Goal: Information Seeking & Learning: Learn about a topic

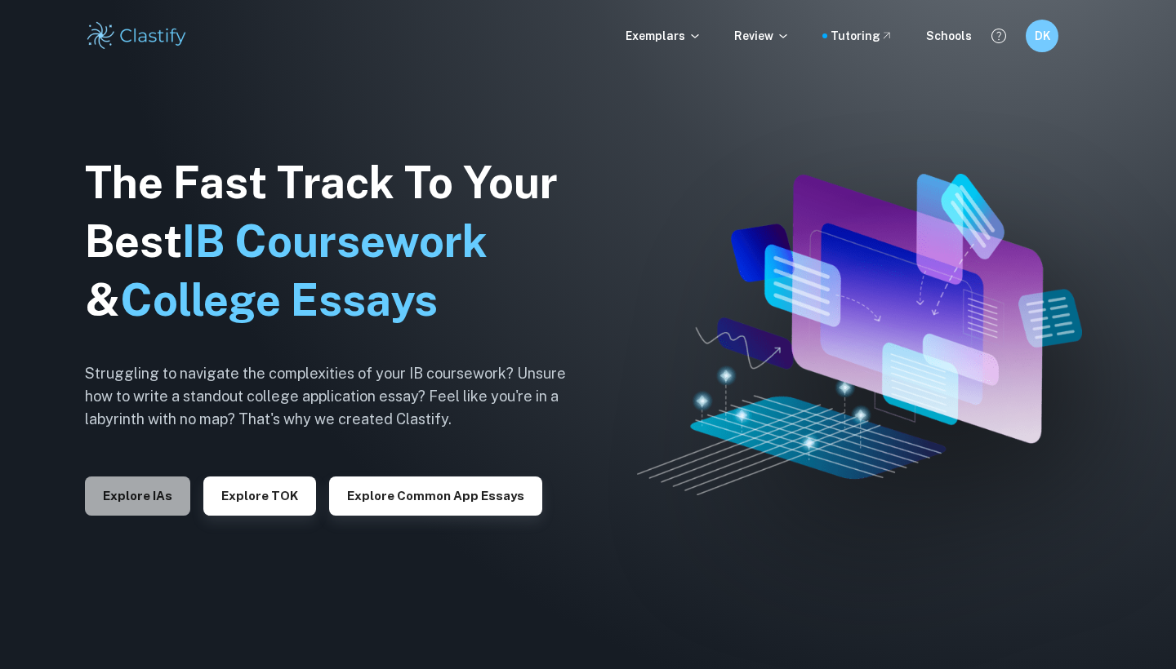
click at [149, 497] on button "Explore IAs" at bounding box center [137, 496] width 105 height 39
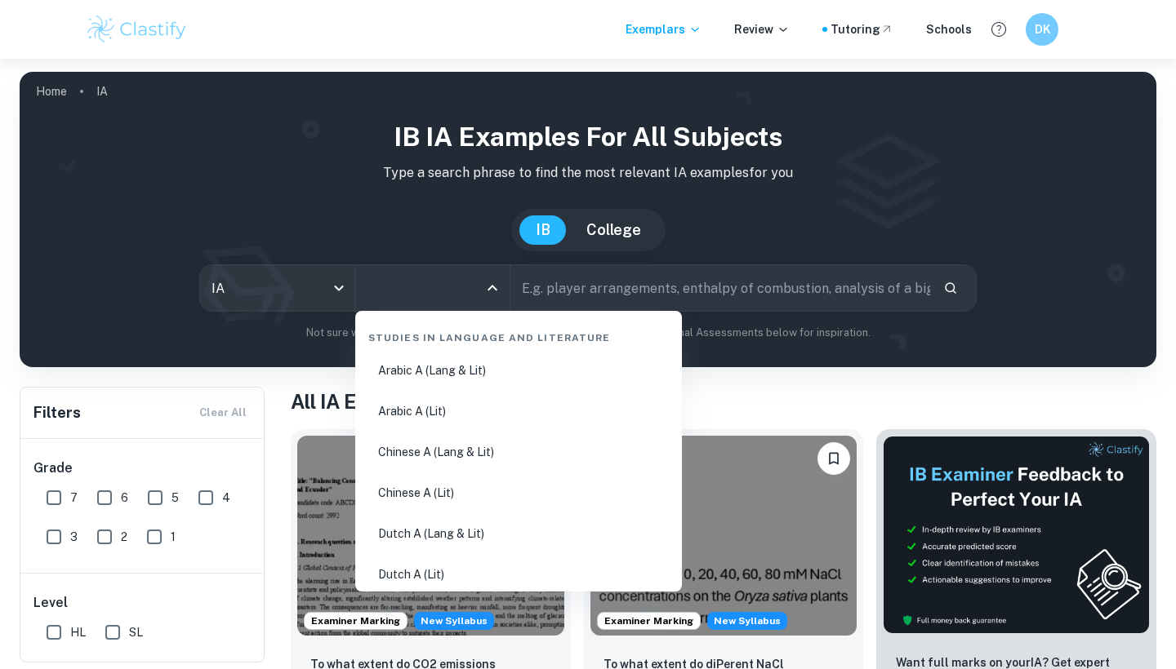
click at [465, 295] on input "All Subjects" at bounding box center [419, 288] width 115 height 31
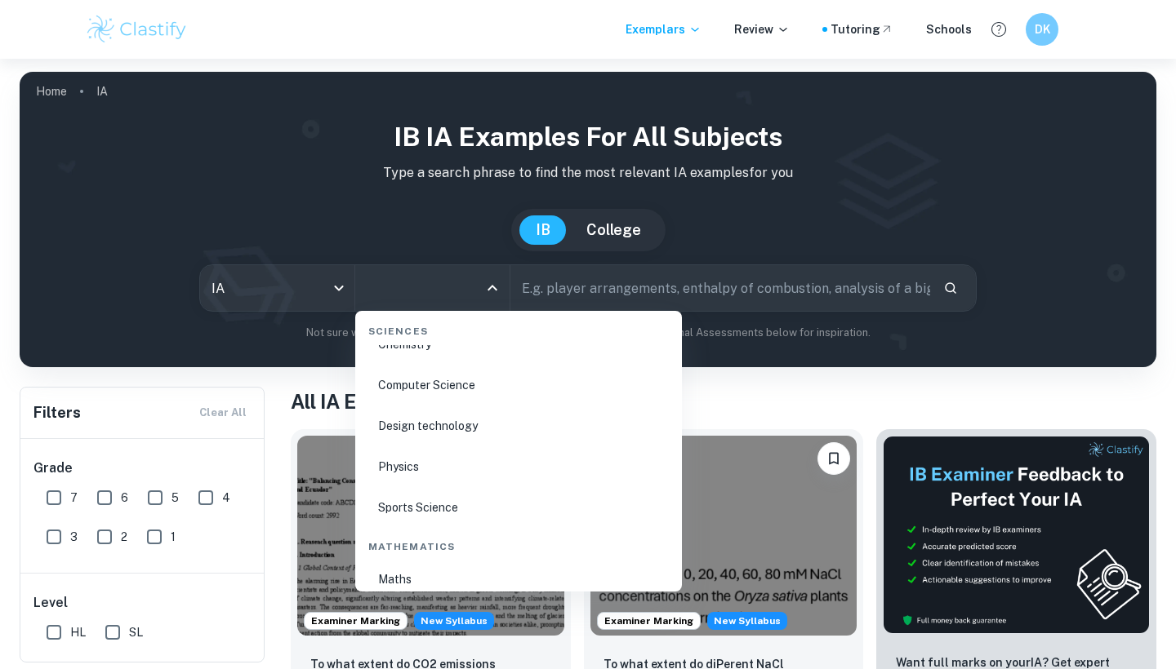
scroll to position [2610, 0]
click at [426, 469] on li "Physics" at bounding box center [519, 466] width 314 height 38
type input "Physics"
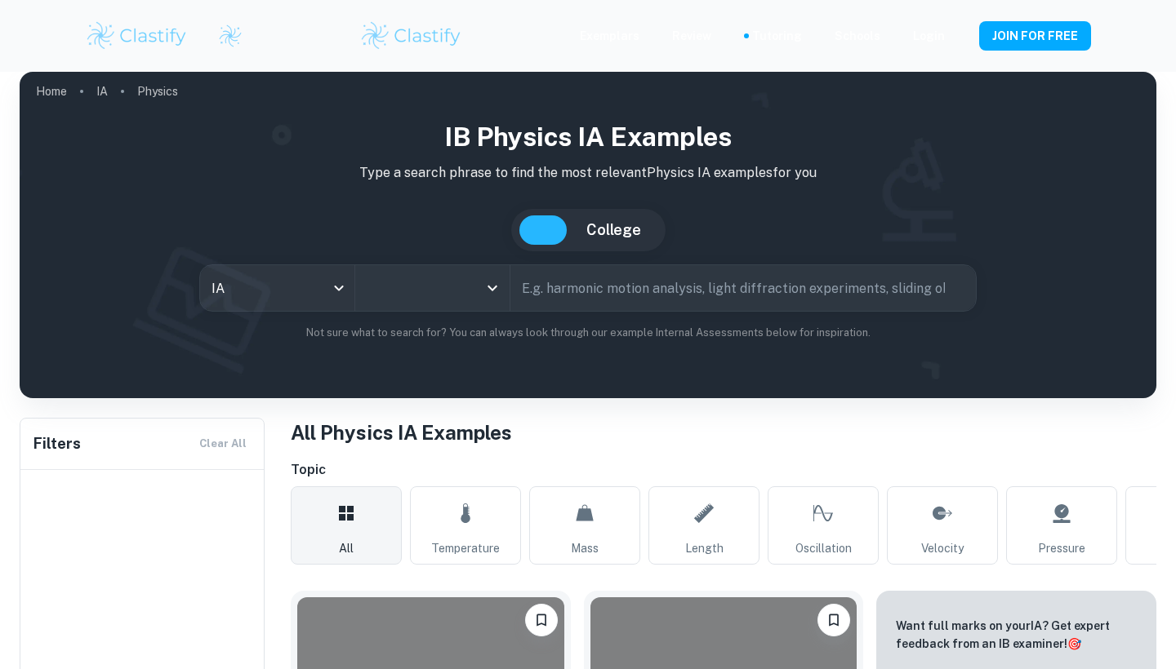
scroll to position [136, 0]
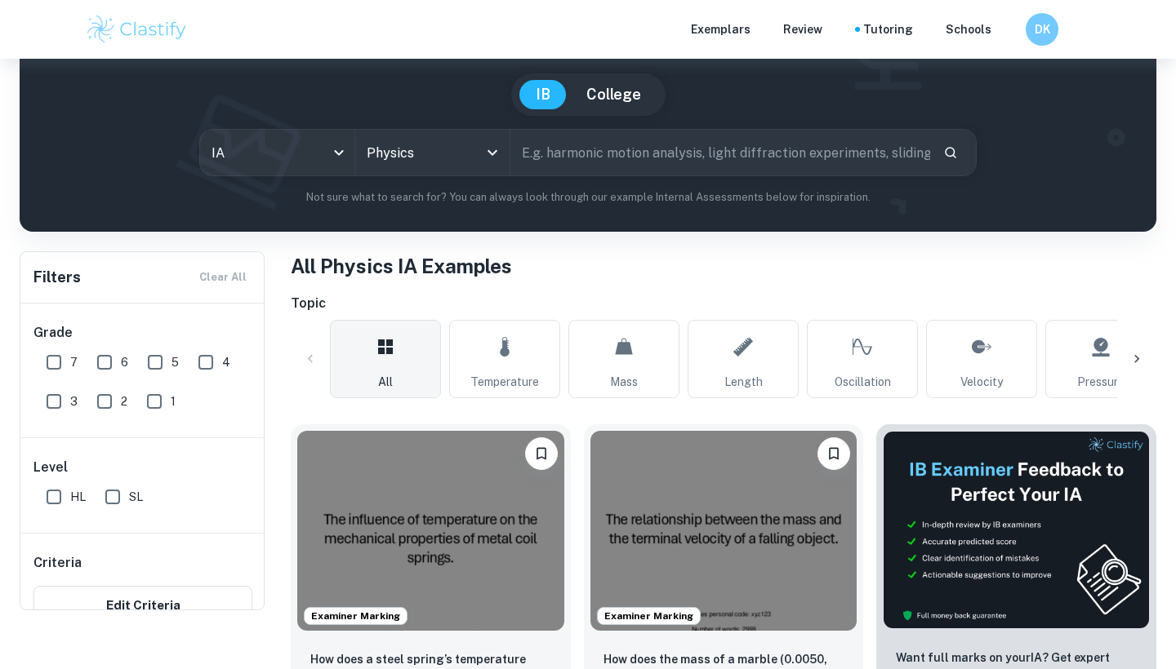
type input "Physics"
click at [489, 162] on icon "Open" at bounding box center [493, 153] width 20 height 20
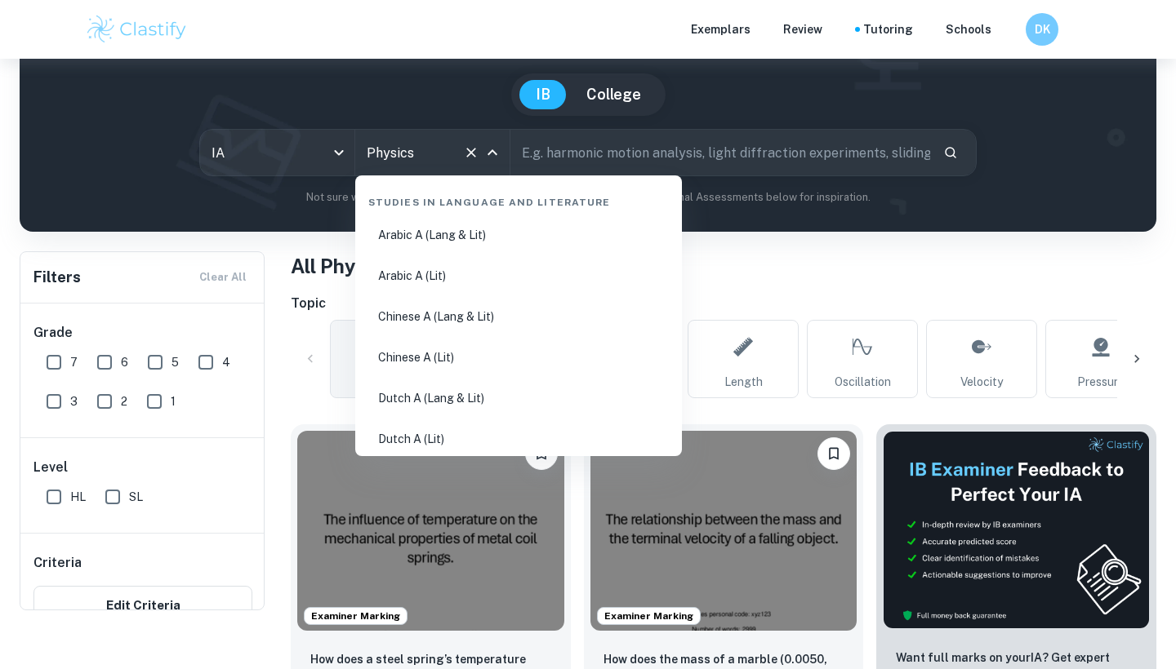
click at [604, 176] on input "text" at bounding box center [720, 153] width 420 height 46
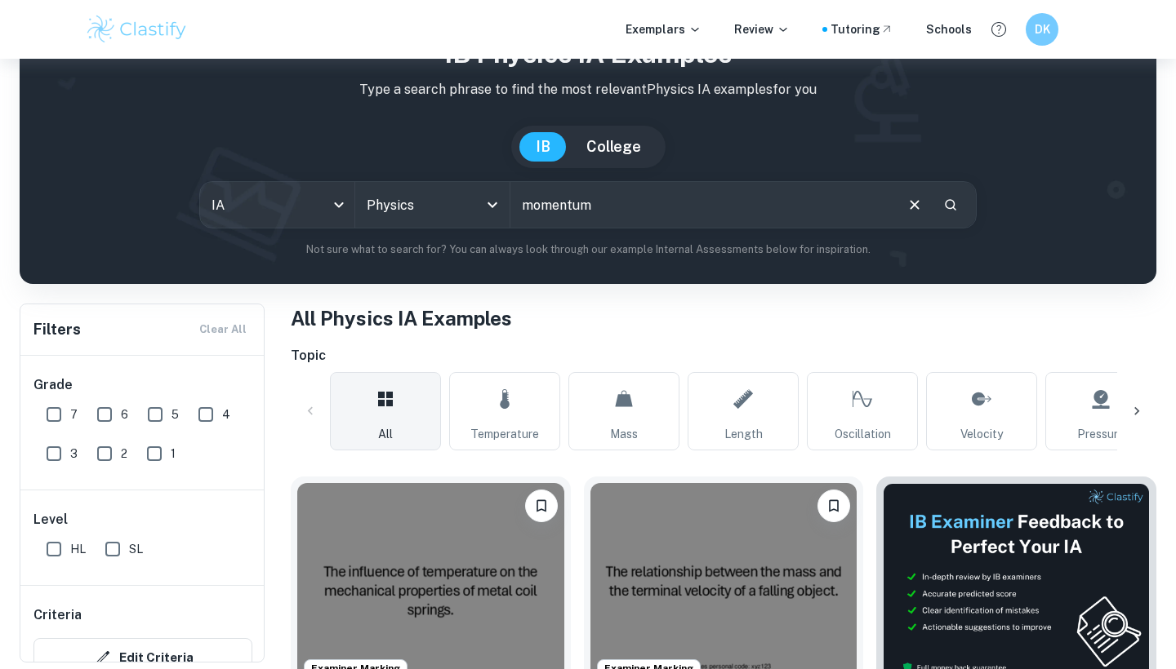
type input "momentum"
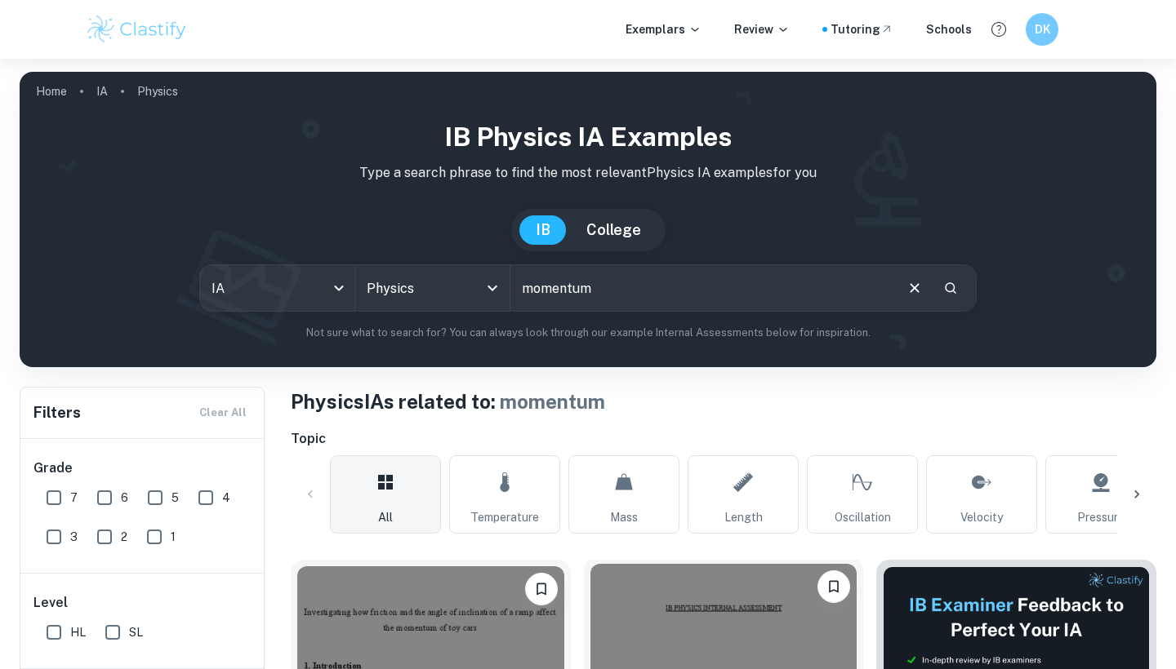
scroll to position [363, 0]
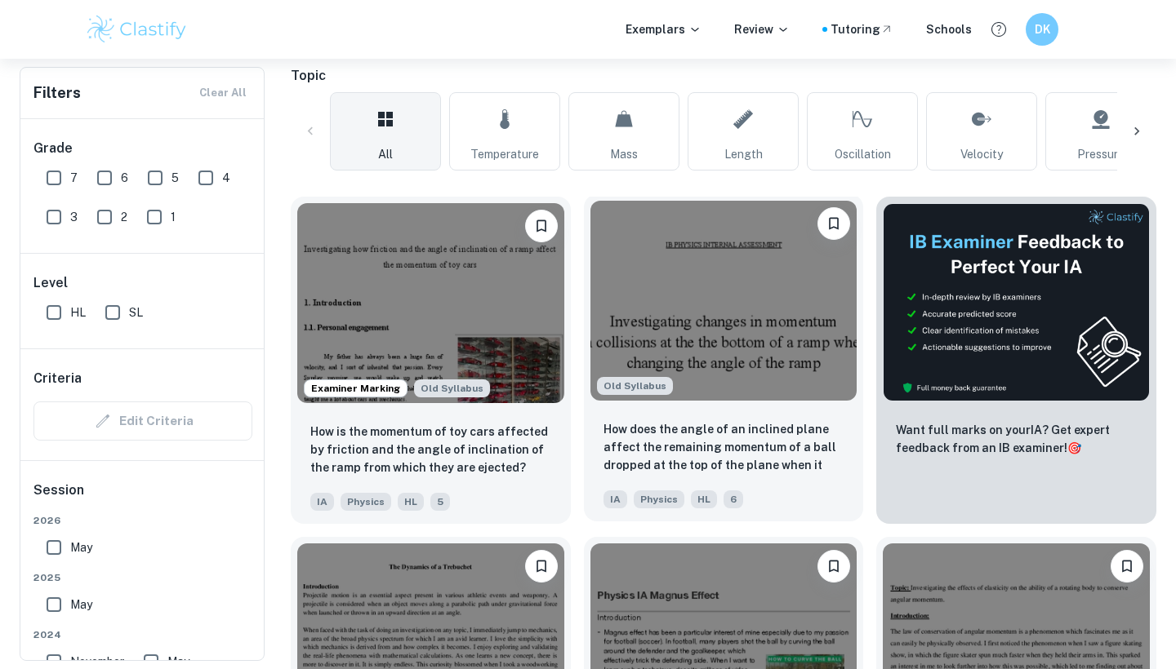
click at [733, 345] on img at bounding box center [723, 301] width 267 height 200
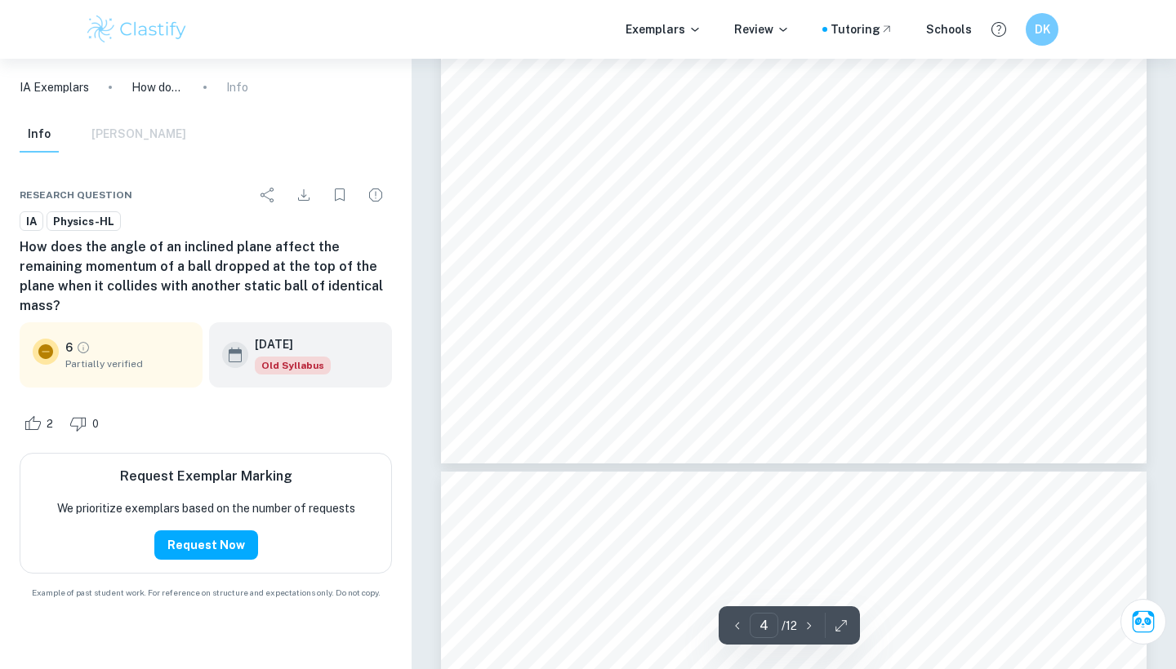
scroll to position [3729, 0]
drag, startPoint x: 761, startPoint y: 383, endPoint x: 539, endPoint y: 375, distance: 222.2
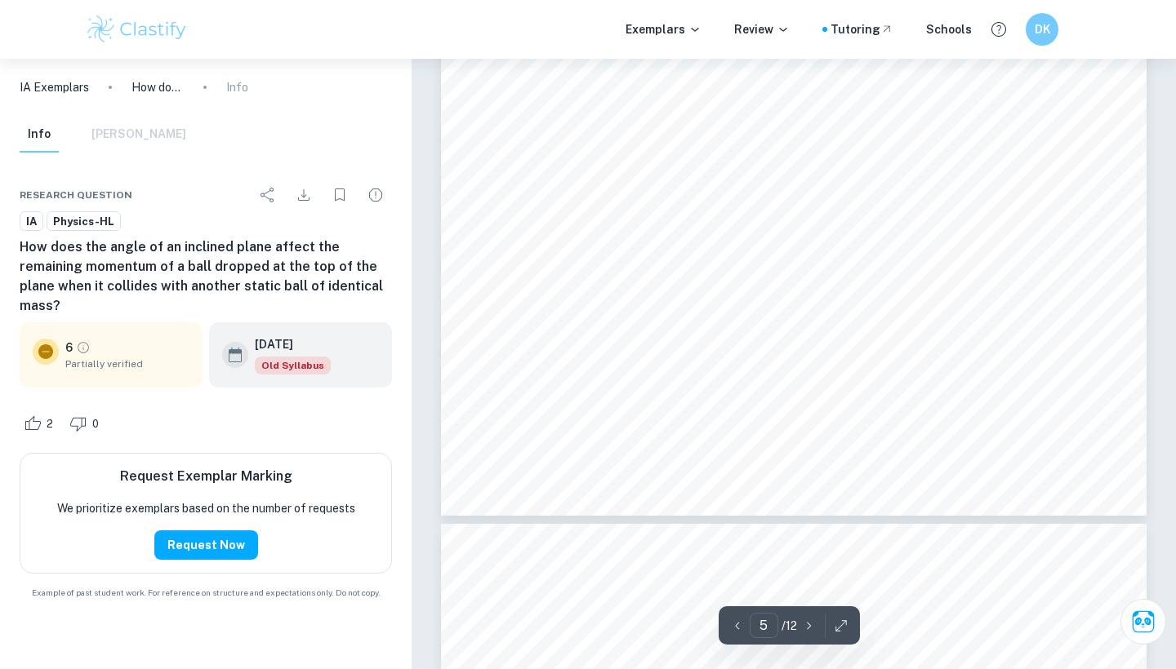
type input "6"
